Goal: Transaction & Acquisition: Purchase product/service

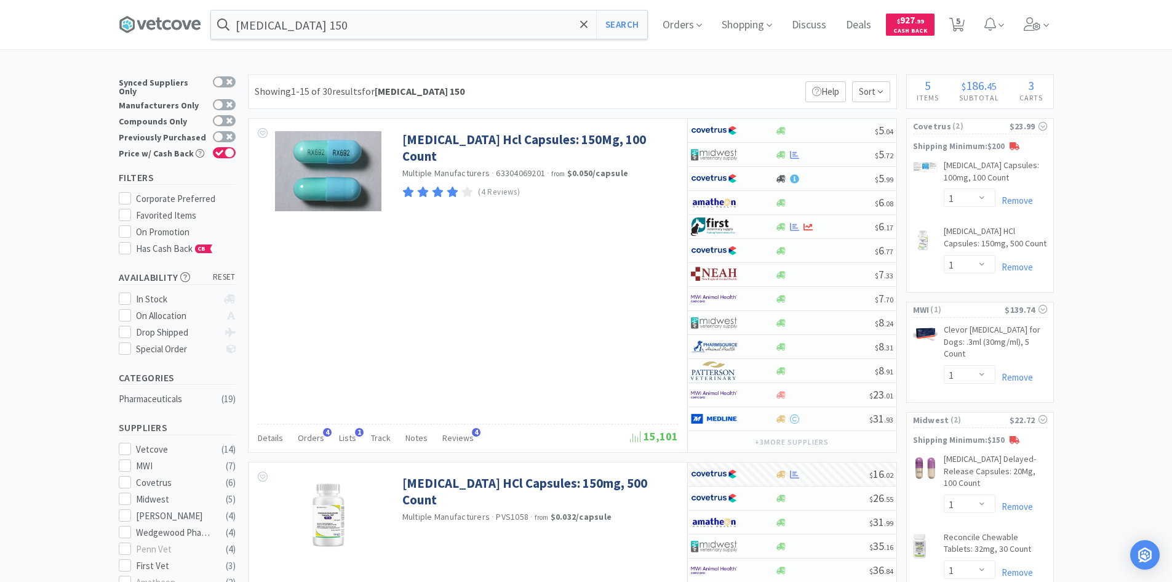
select select "1"
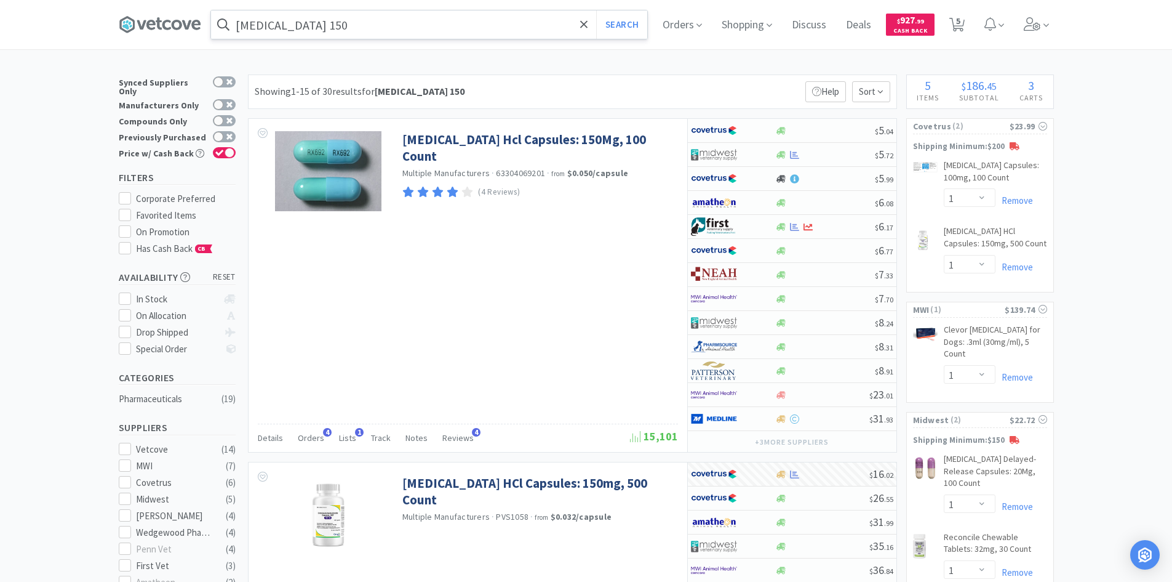
click at [385, 22] on input "[MEDICAL_DATA] 150" at bounding box center [429, 24] width 436 height 28
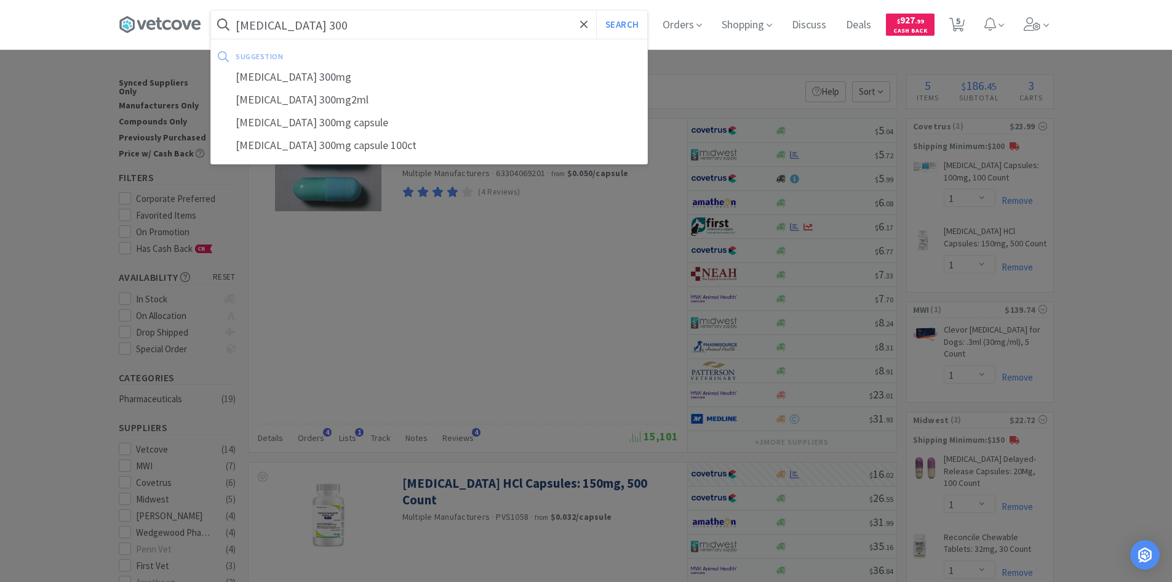
type input "[MEDICAL_DATA] 300"
click at [596, 10] on button "Search" at bounding box center [621, 24] width 51 height 28
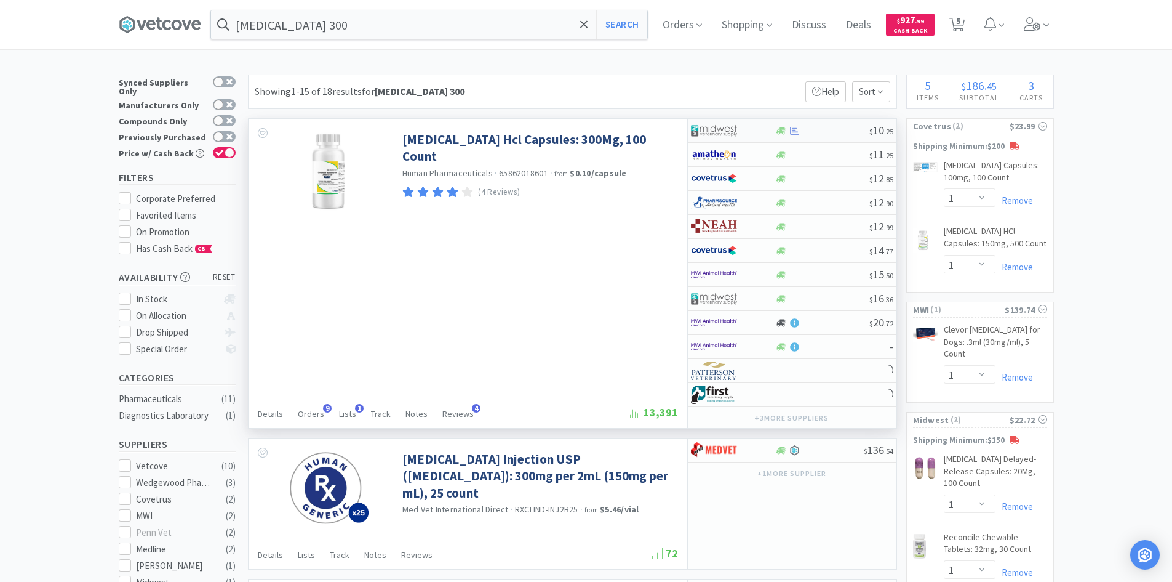
click at [756, 131] on div at bounding box center [725, 130] width 68 height 21
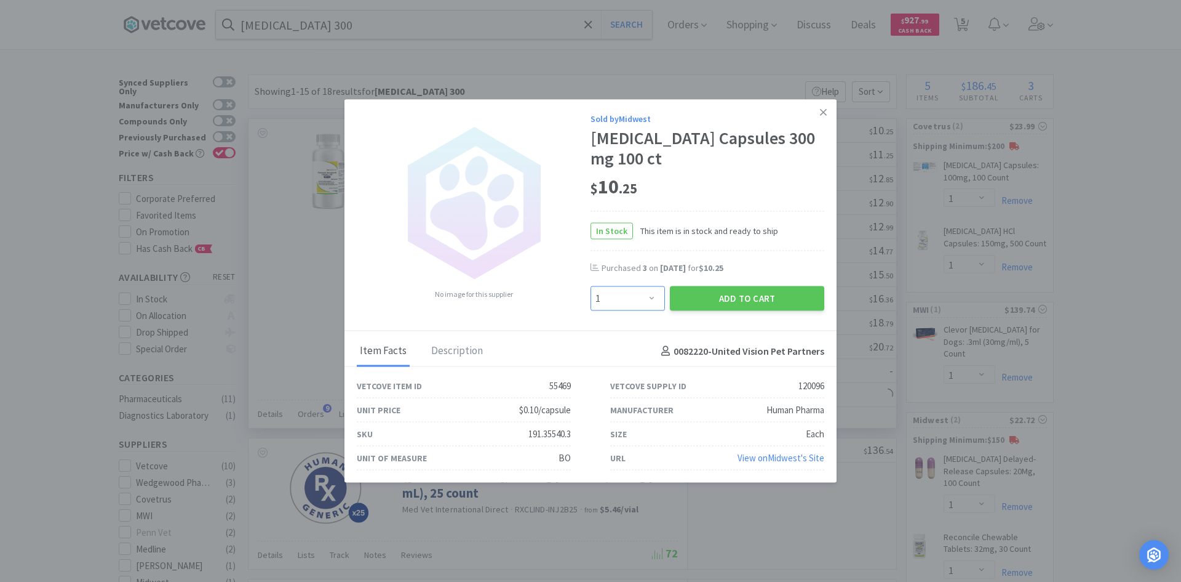
click at [658, 293] on select "Enter Quantity 1 2 3 4 5 6 7 8 9 10 11 12 13 14 15 16 17 18 19 20 Enter Quantity" at bounding box center [628, 298] width 74 height 25
select select "3"
click at [591, 286] on select "Enter Quantity 1 2 3 4 5 6 7 8 9 10 11 12 13 14 15 16 17 18 19 20 Enter Quantity" at bounding box center [628, 298] width 74 height 25
click at [710, 295] on button "Add to Cart" at bounding box center [747, 298] width 154 height 25
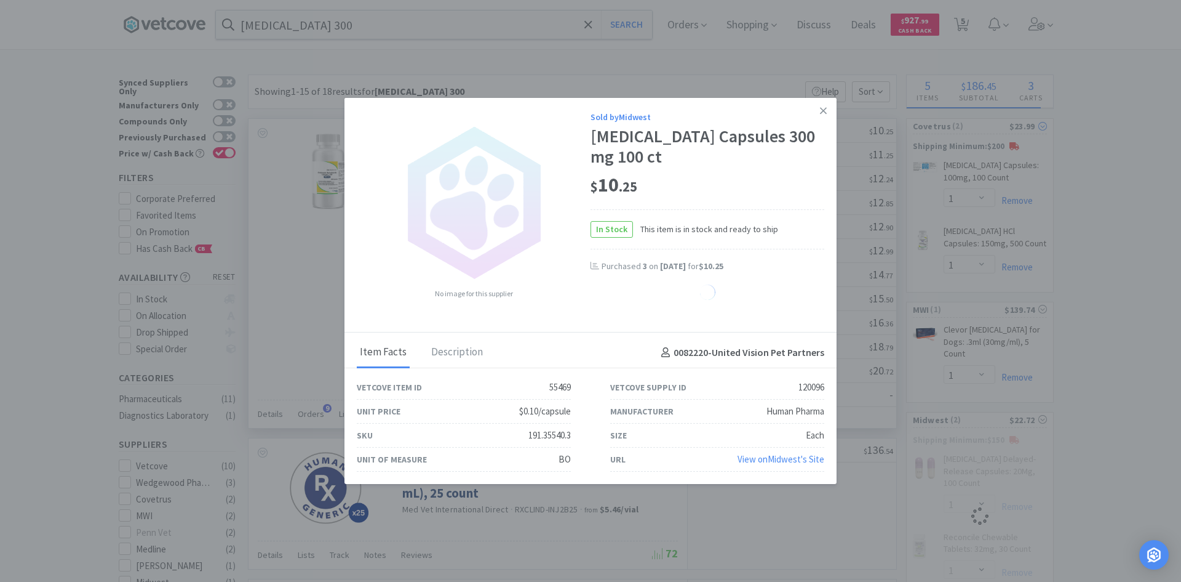
select select "3"
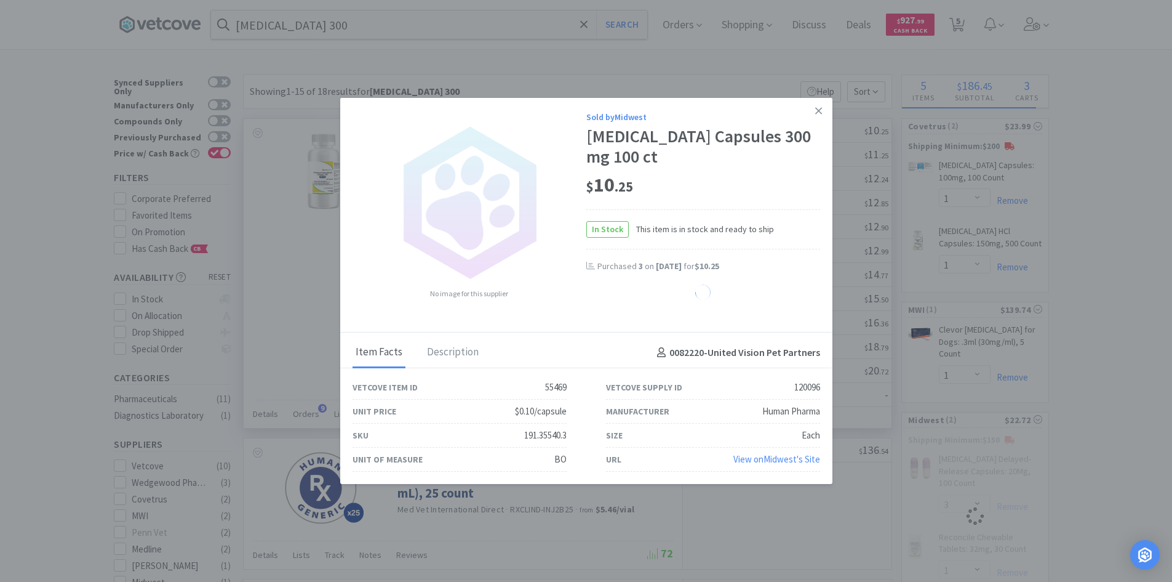
select select "1"
